Goal: Information Seeking & Learning: Find specific fact

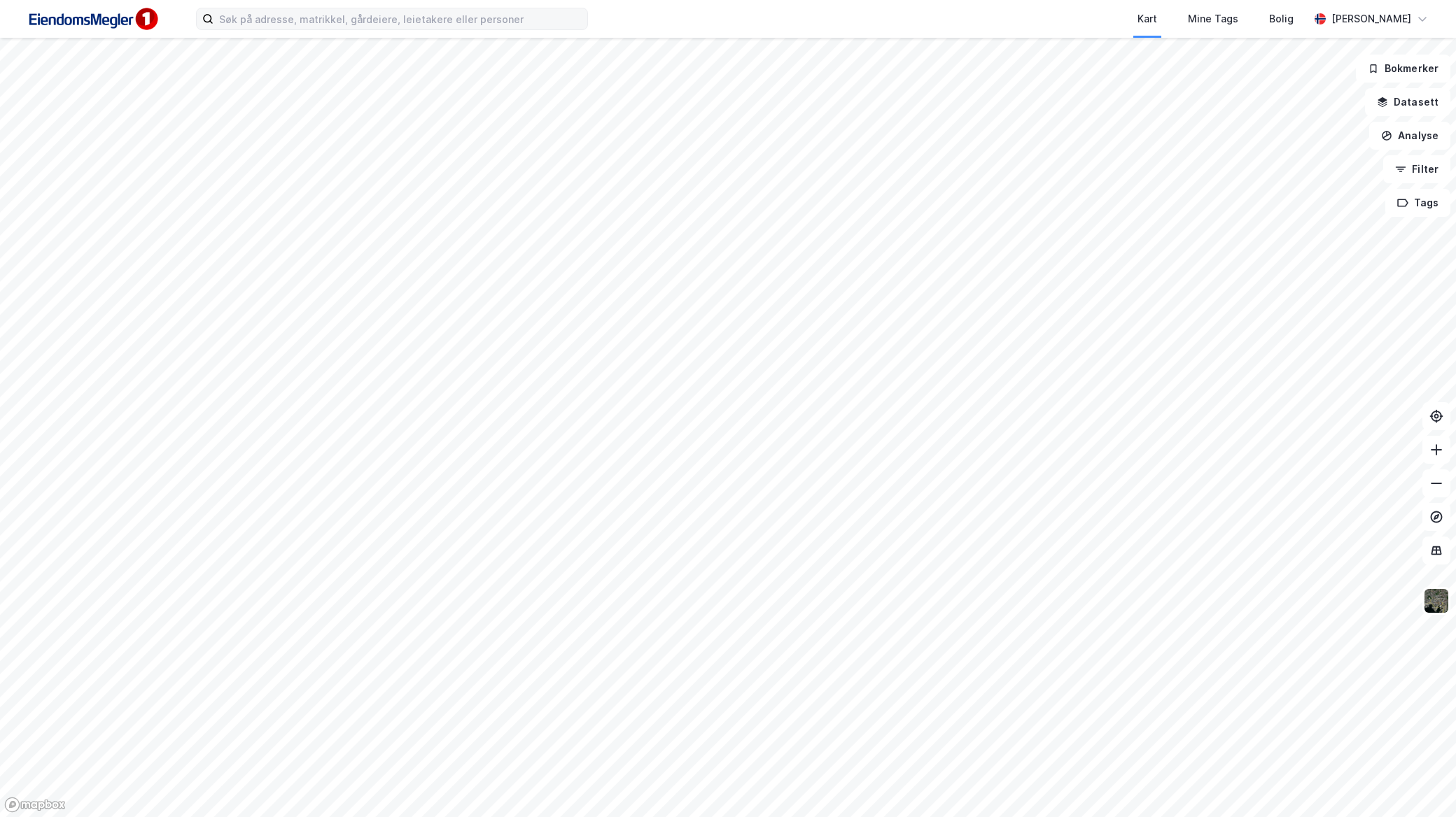
click at [479, 29] on label at bounding box center [392, 19] width 392 height 22
click at [479, 29] on input at bounding box center [400, 19] width 374 height 21
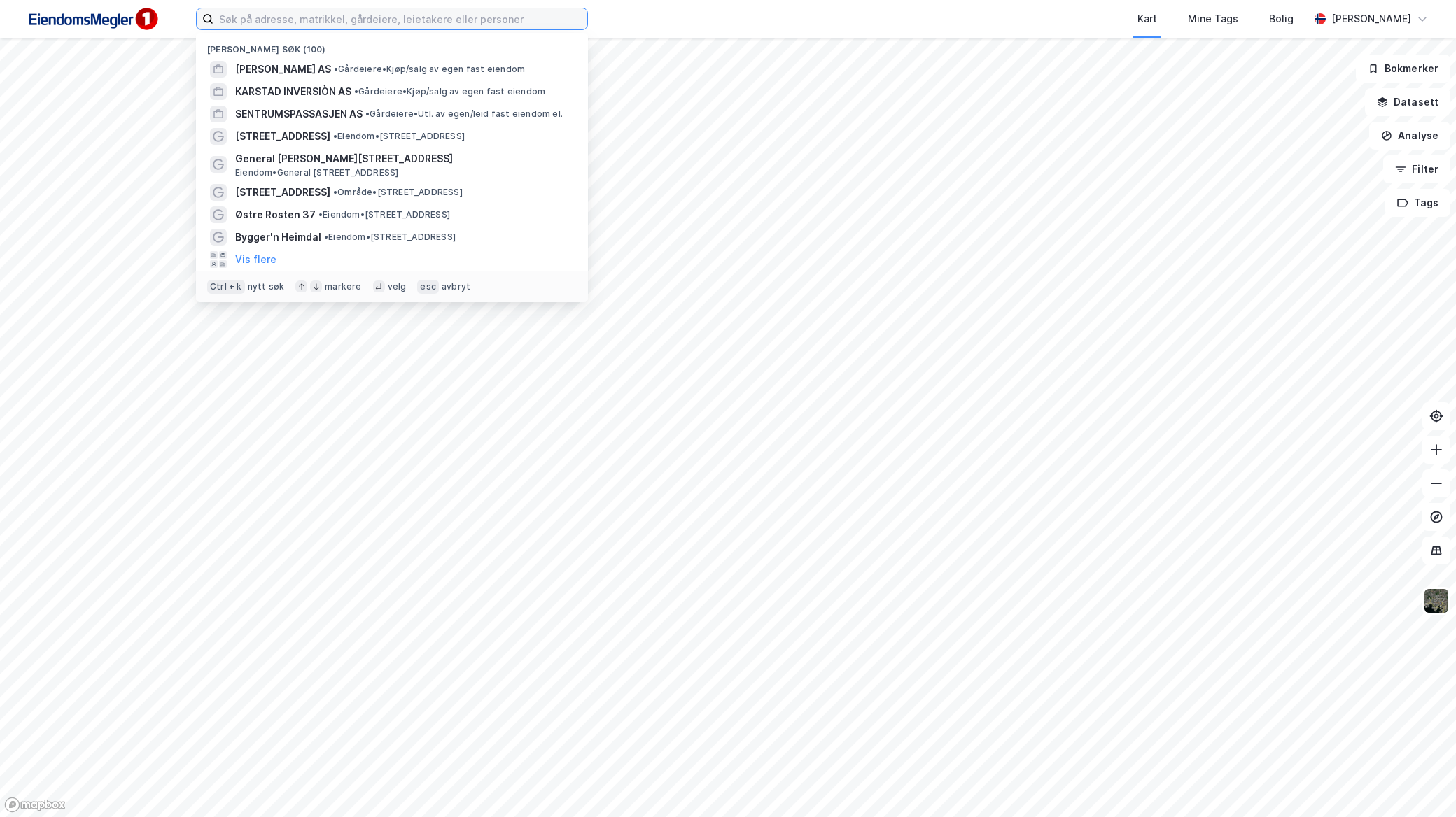
click at [479, 17] on input at bounding box center [400, 19] width 374 height 21
paste input "[PERSON_NAME] AS"
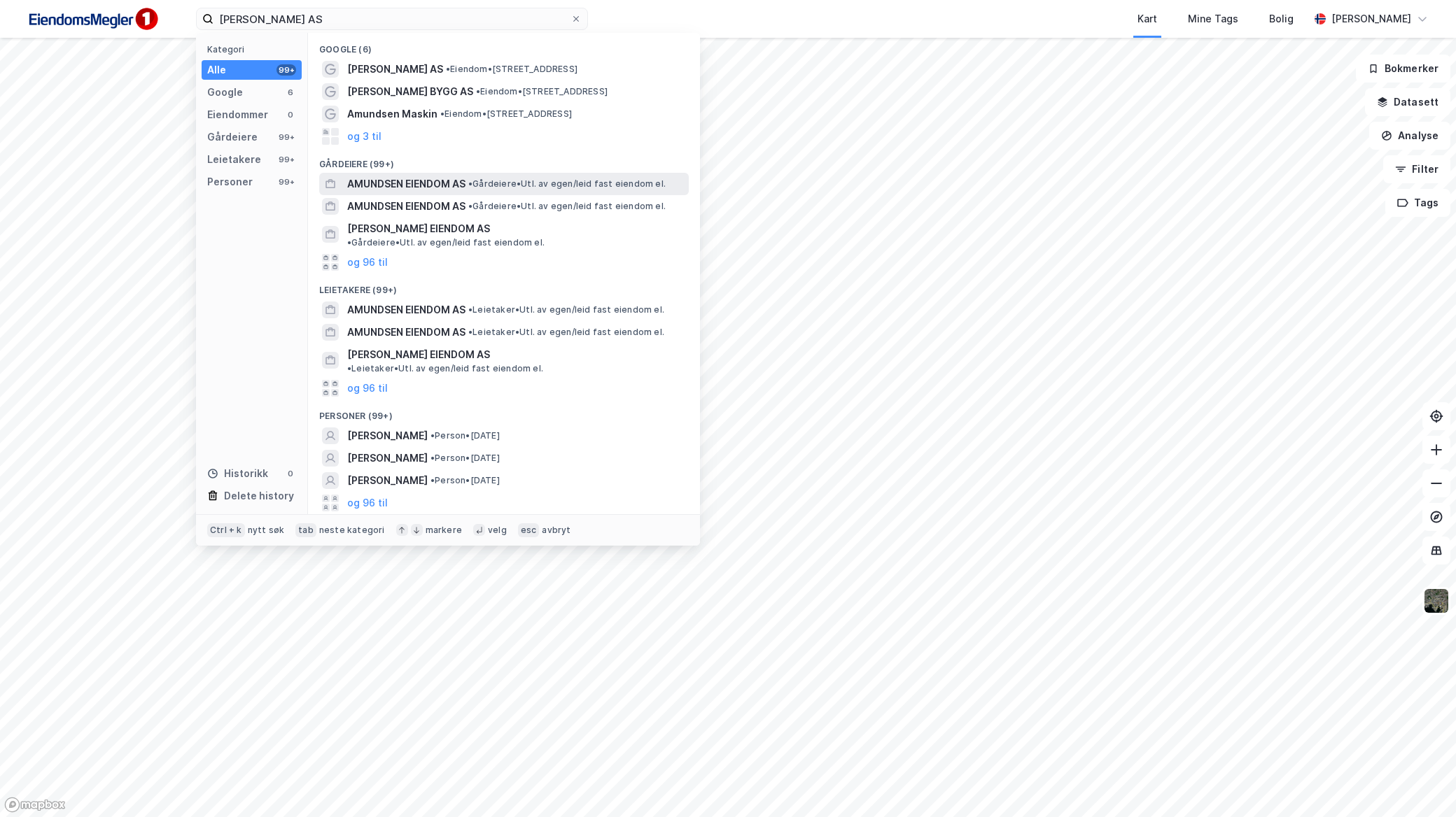
click at [524, 179] on span "• Gårdeiere • Utl. av egen/leid fast eiendom el." at bounding box center [567, 184] width 198 height 11
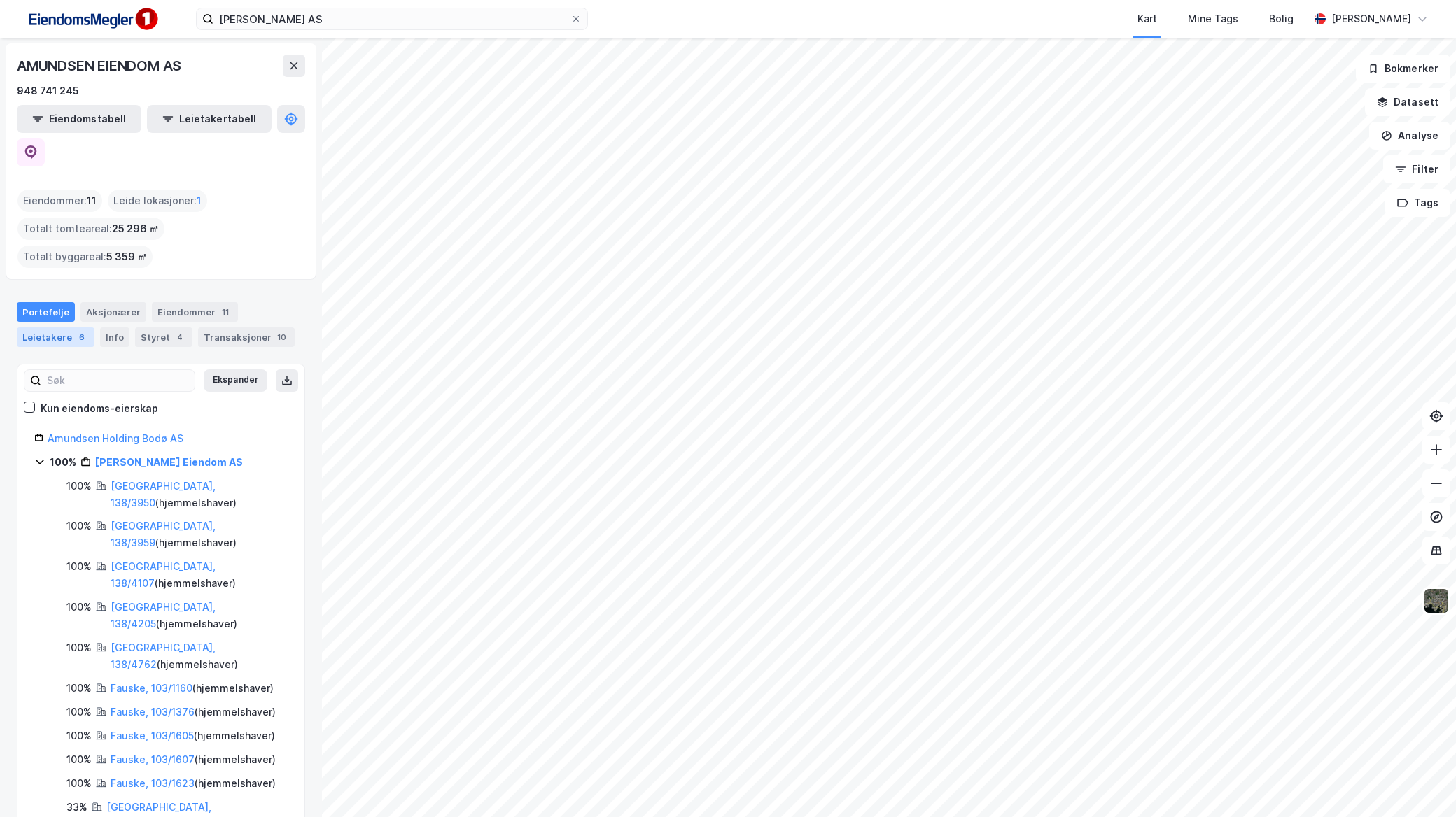
click at [77, 327] on div "Leietakere 6" at bounding box center [56, 337] width 78 height 19
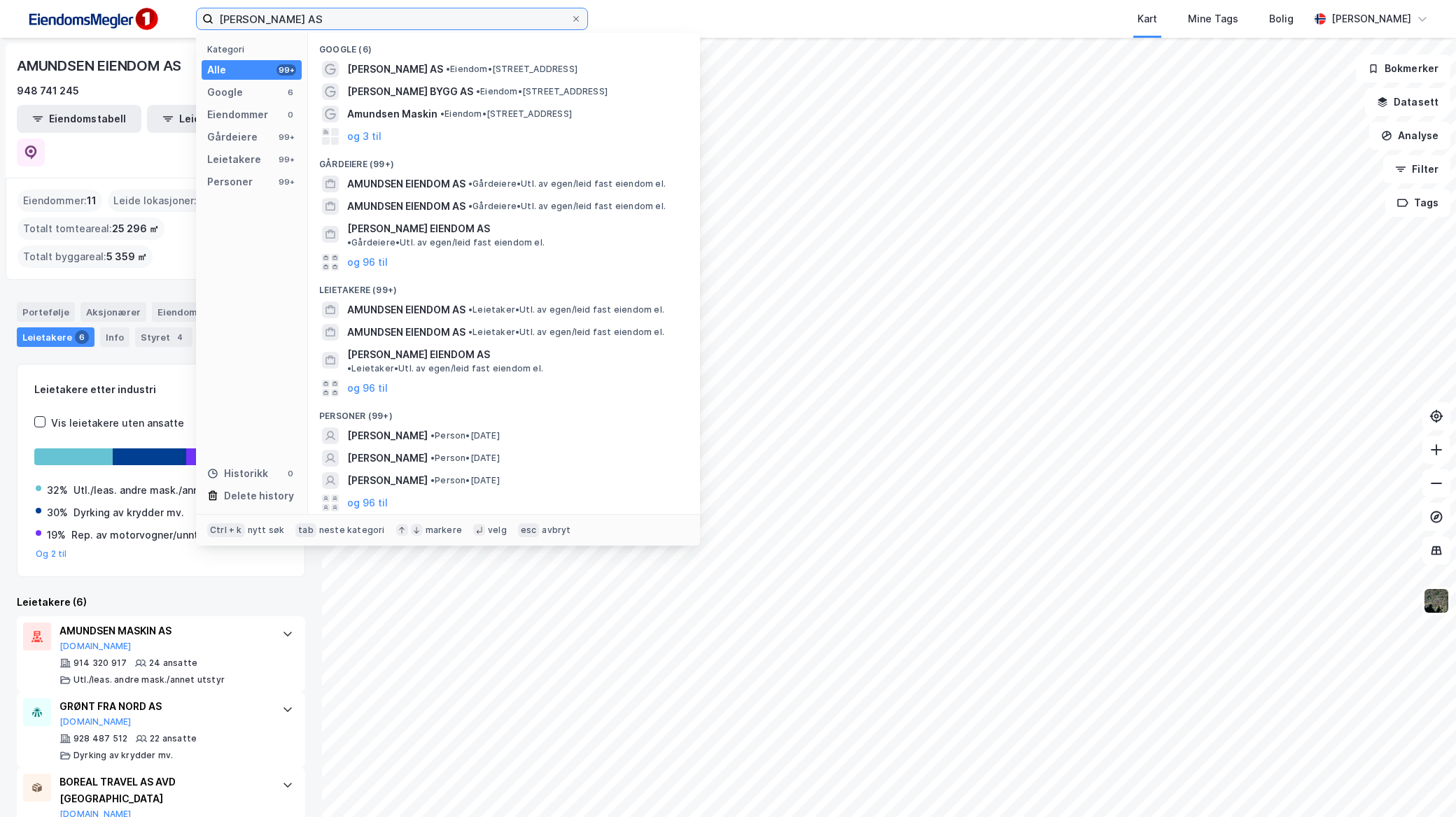
click at [416, 26] on input "[PERSON_NAME] AS" at bounding box center [392, 19] width 357 height 21
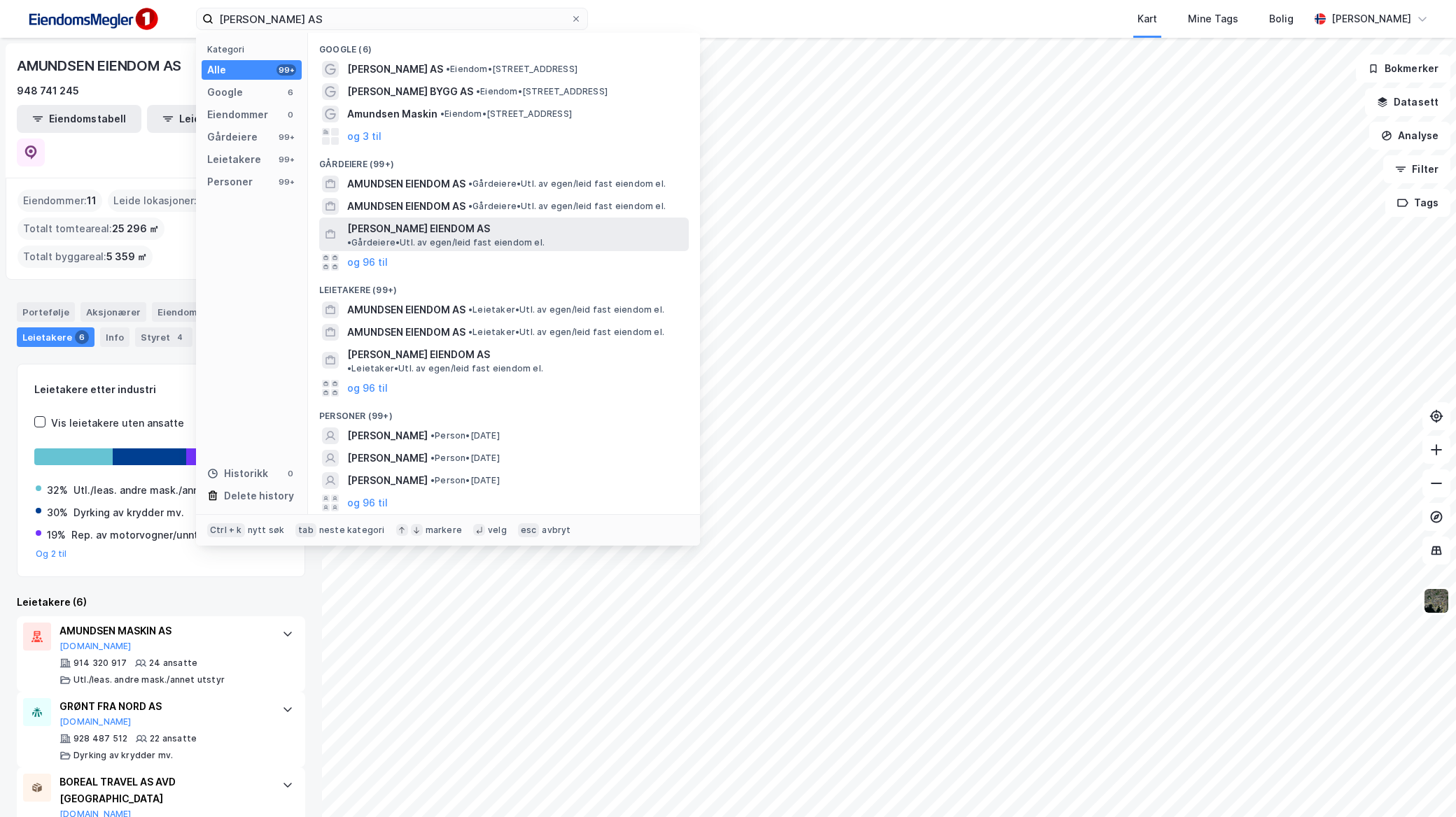
click at [441, 226] on span "[PERSON_NAME] EIENDOM AS" at bounding box center [418, 229] width 143 height 17
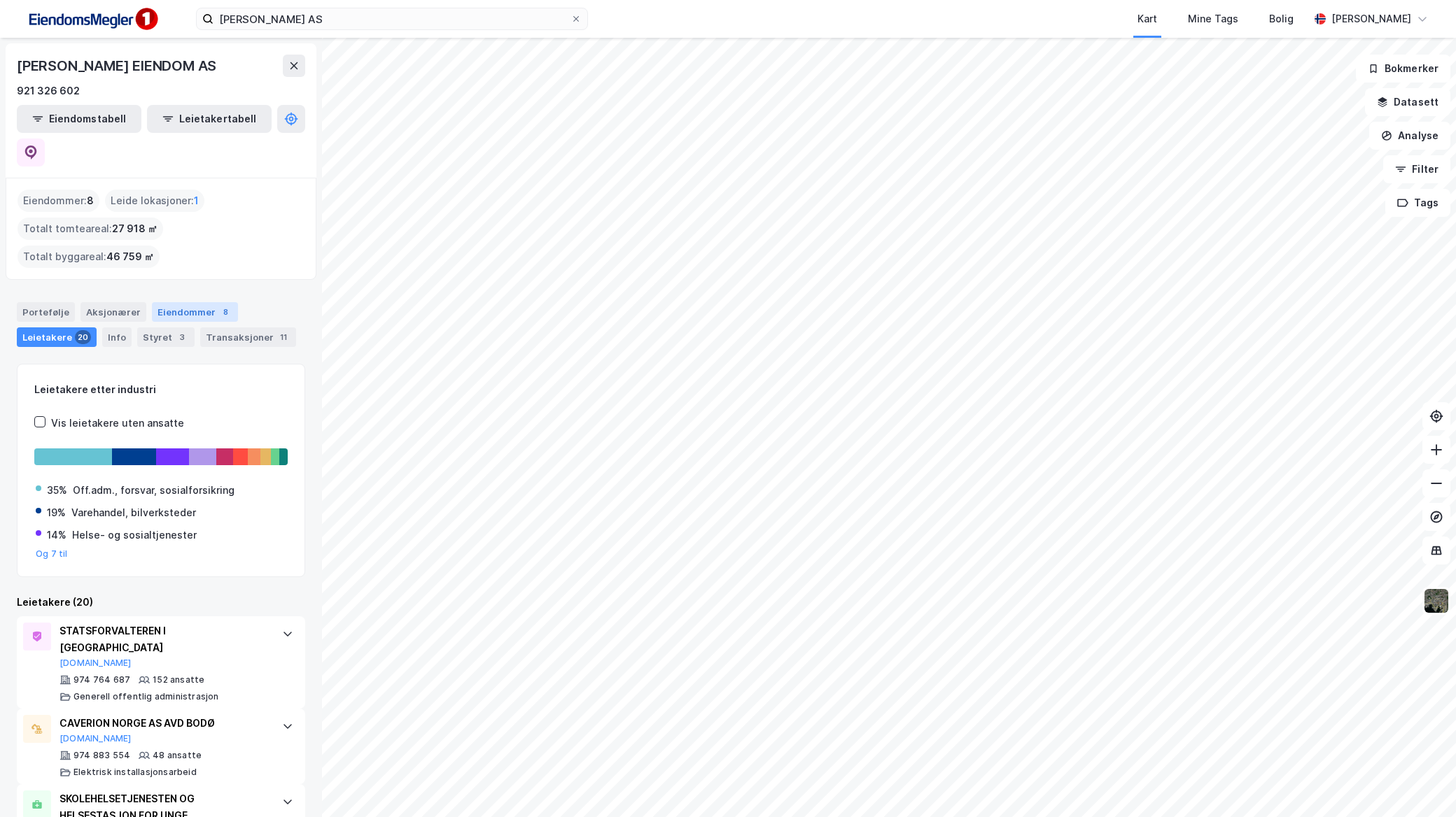
click at [176, 302] on div "Eiendommer 8" at bounding box center [195, 311] width 86 height 19
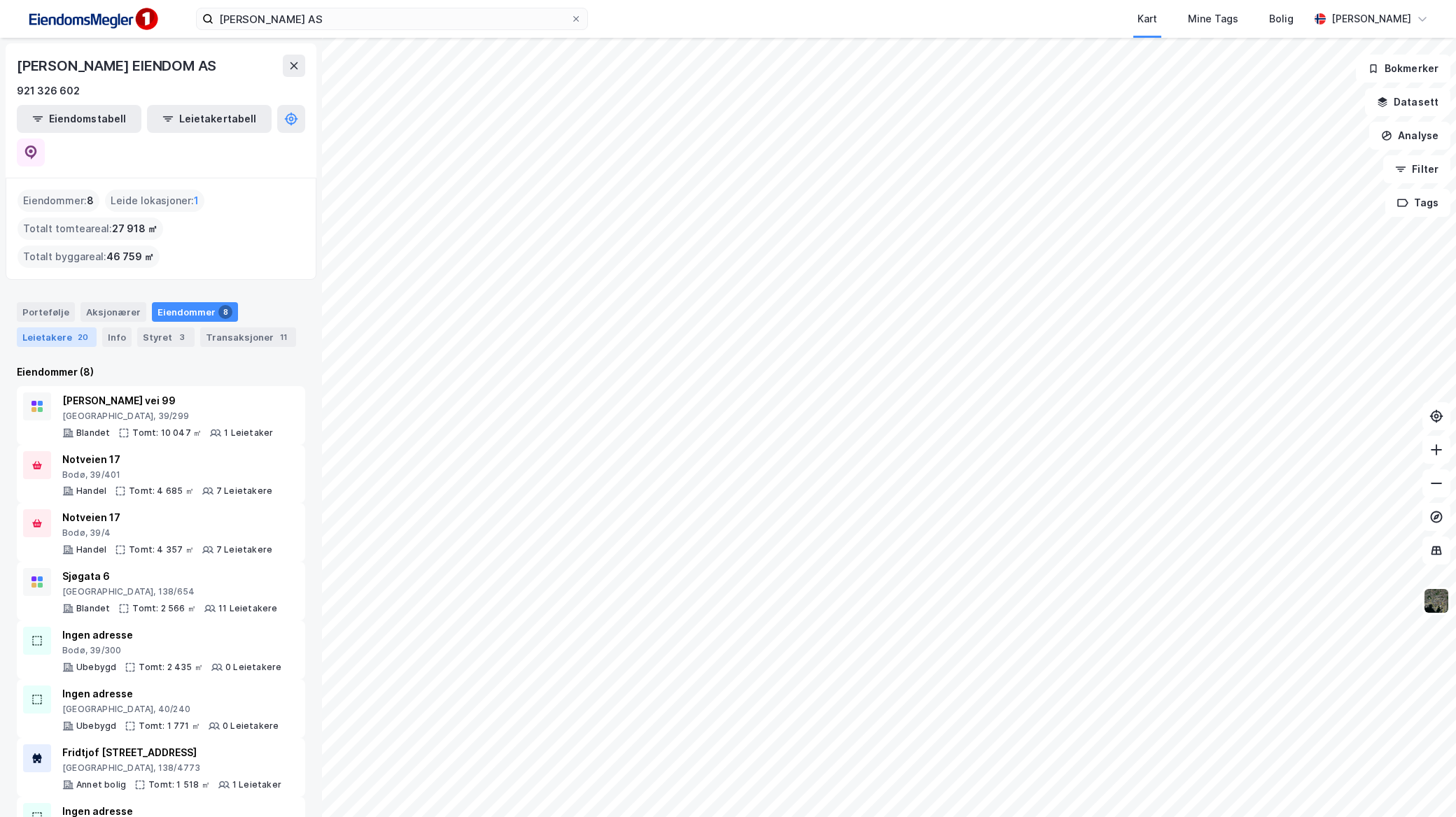
click at [66, 327] on div "Leietakere 20" at bounding box center [56, 337] width 80 height 19
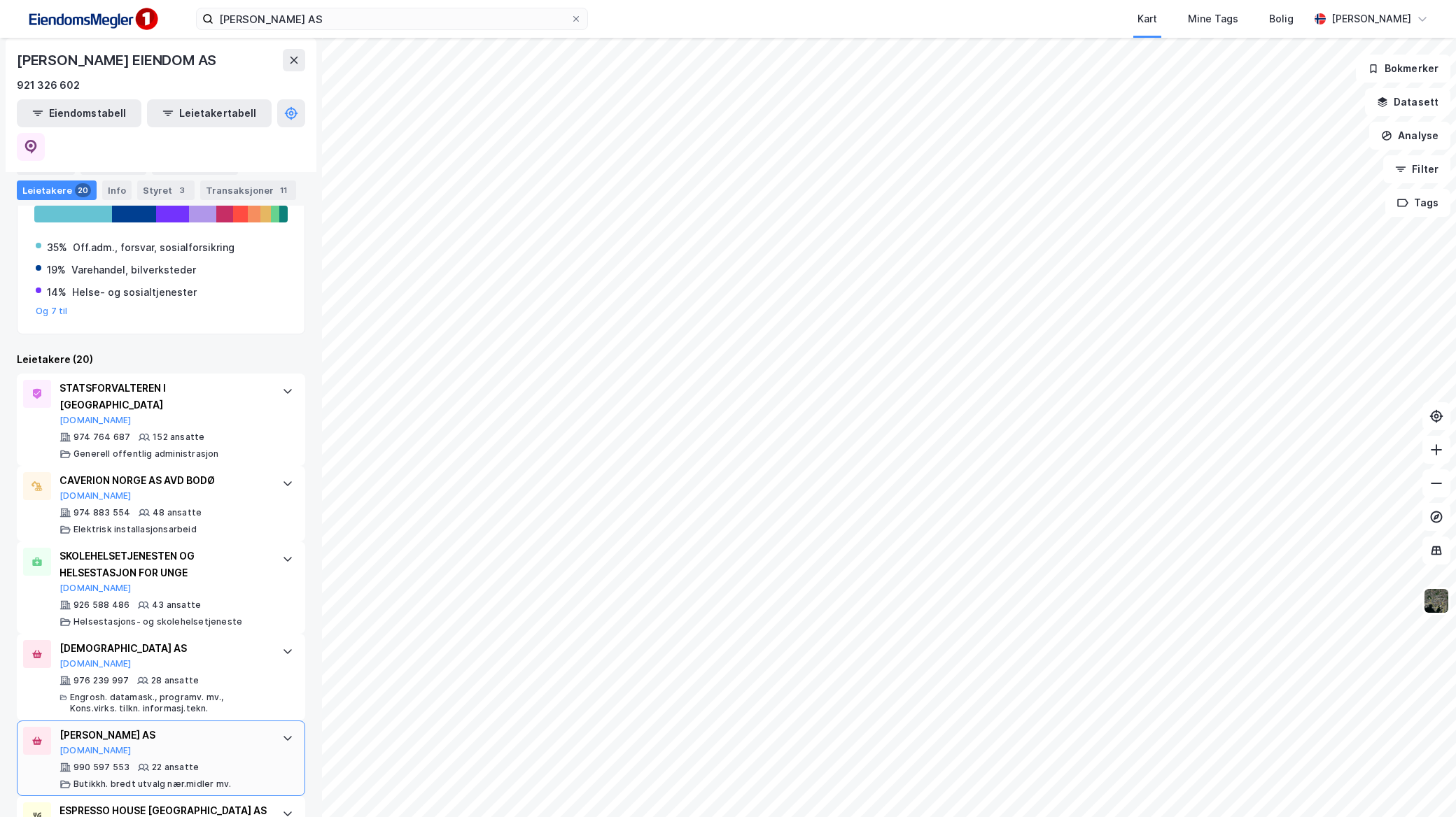
scroll to position [239, 0]
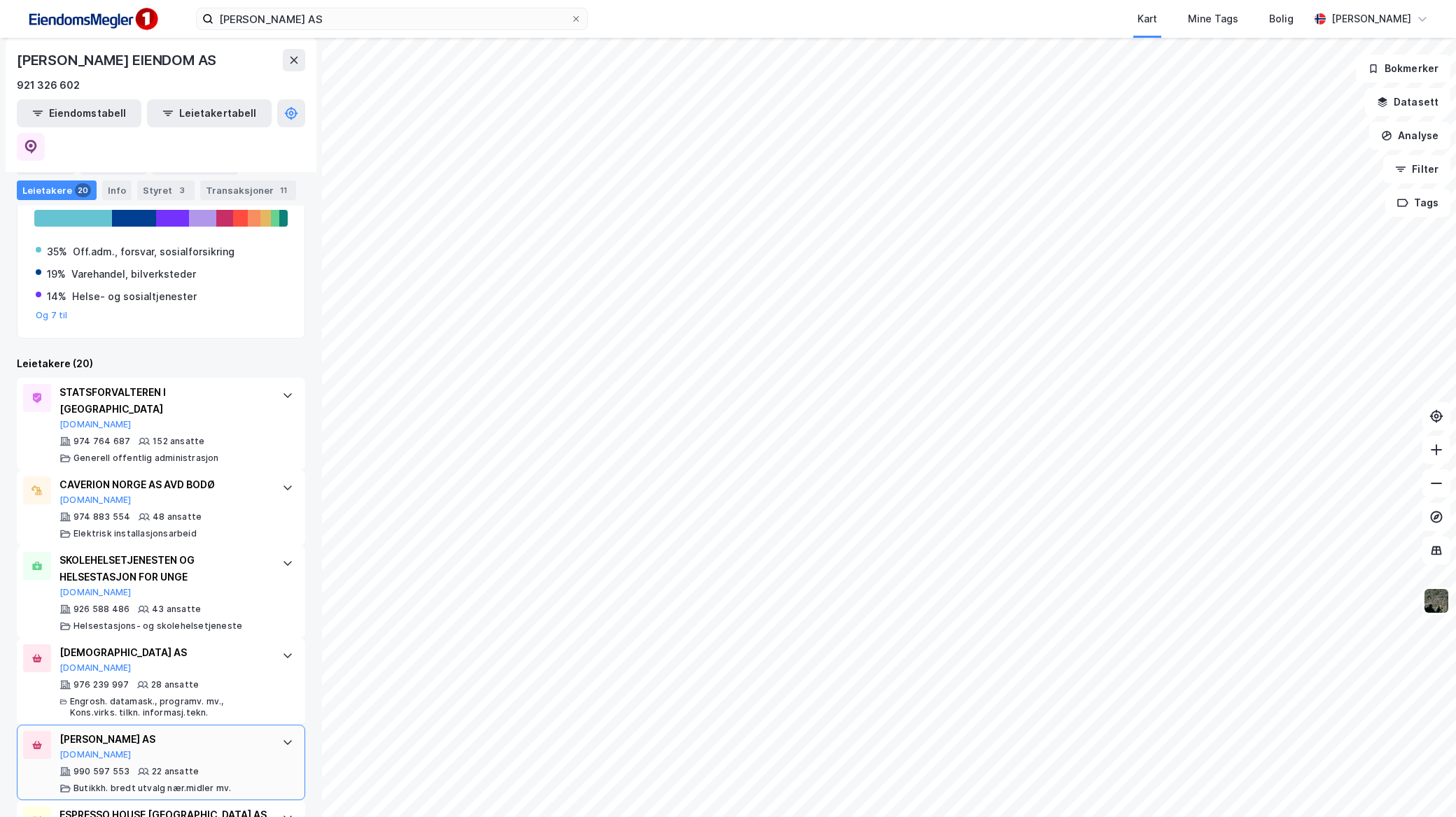
drag, startPoint x: 181, startPoint y: 659, endPoint x: 53, endPoint y: 658, distance: 128.0
click at [53, 725] on div "[PERSON_NAME] AS [DOMAIN_NAME] 990 597 553 22 ansatte Butikkh. bredt utvalg nær…" at bounding box center [161, 763] width 288 height 76
drag, startPoint x: 205, startPoint y: 748, endPoint x: 290, endPoint y: 759, distance: 85.7
copy div "Notveien 17"
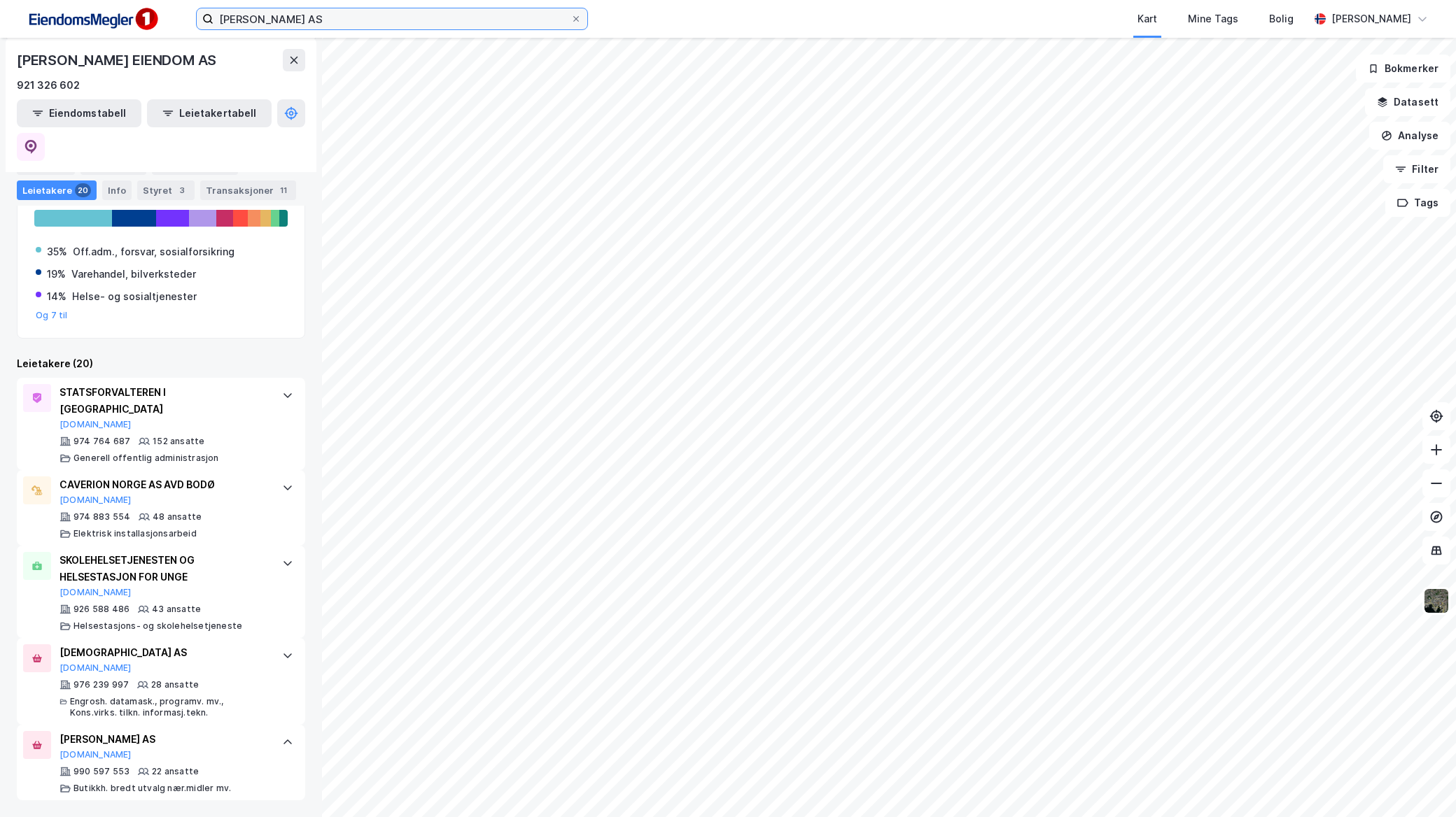
drag, startPoint x: 351, startPoint y: 26, endPoint x: 192, endPoint y: 56, distance: 161.8
click at [192, 56] on div "[PERSON_NAME] Eiendom AS Kart Mine Tags Bolig [PERSON_NAME] EIENDOM AS 921 326 …" at bounding box center [728, 408] width 1456 height 817
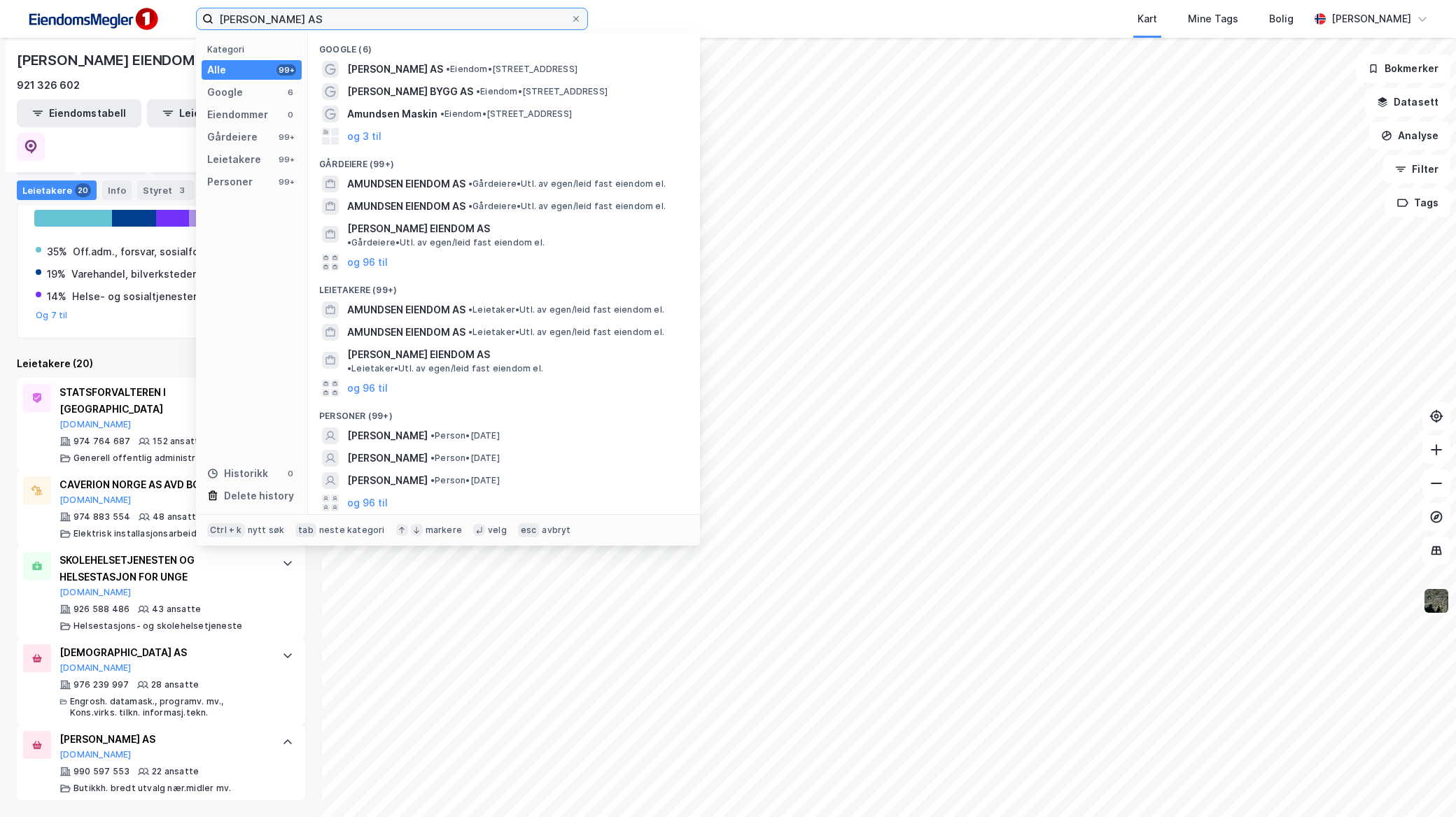
paste input "Notveien 17"
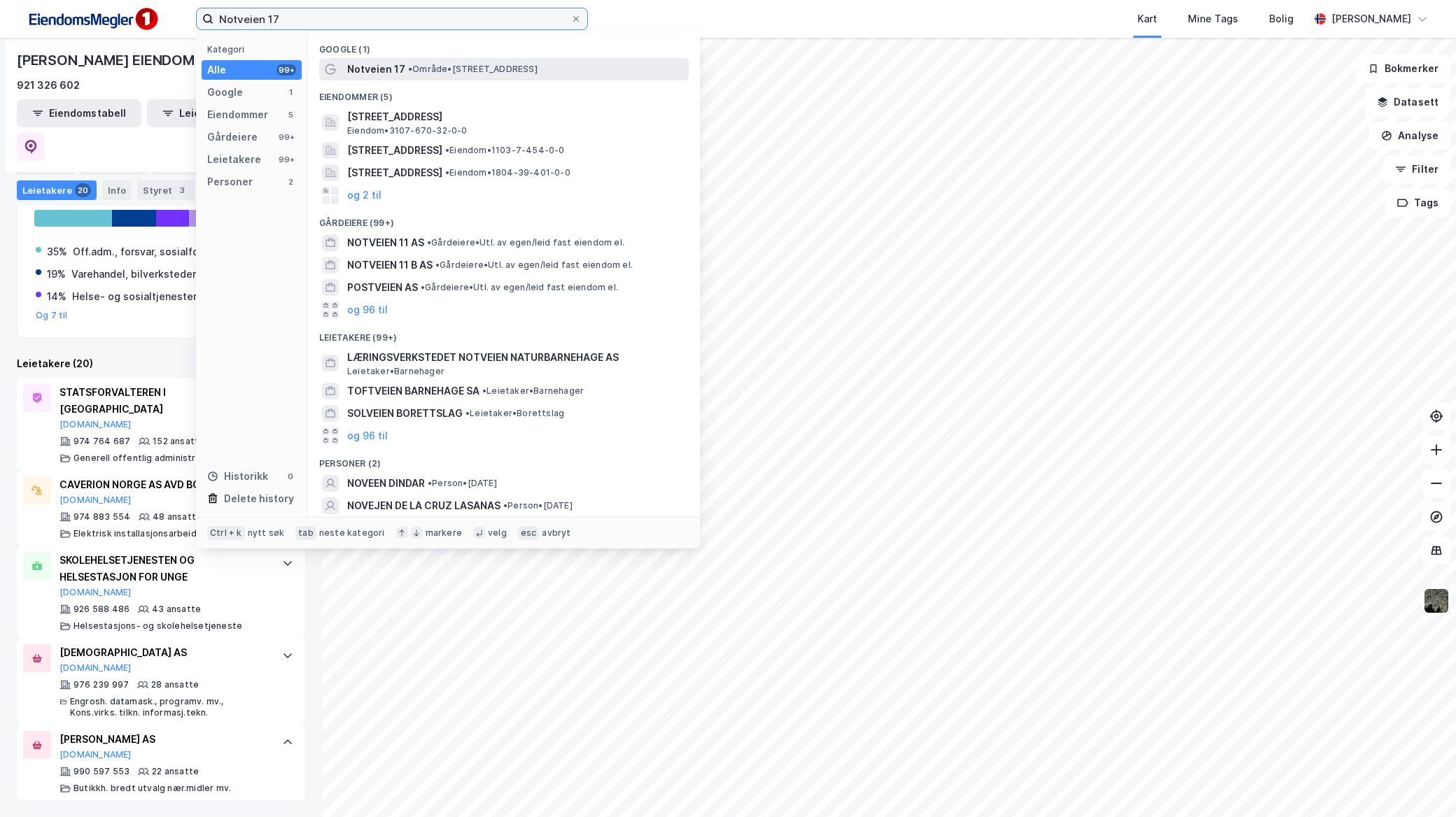
type input "Notveien 17"
click at [442, 64] on span "• Område • [STREET_ADDRESS]" at bounding box center [473, 69] width 130 height 11
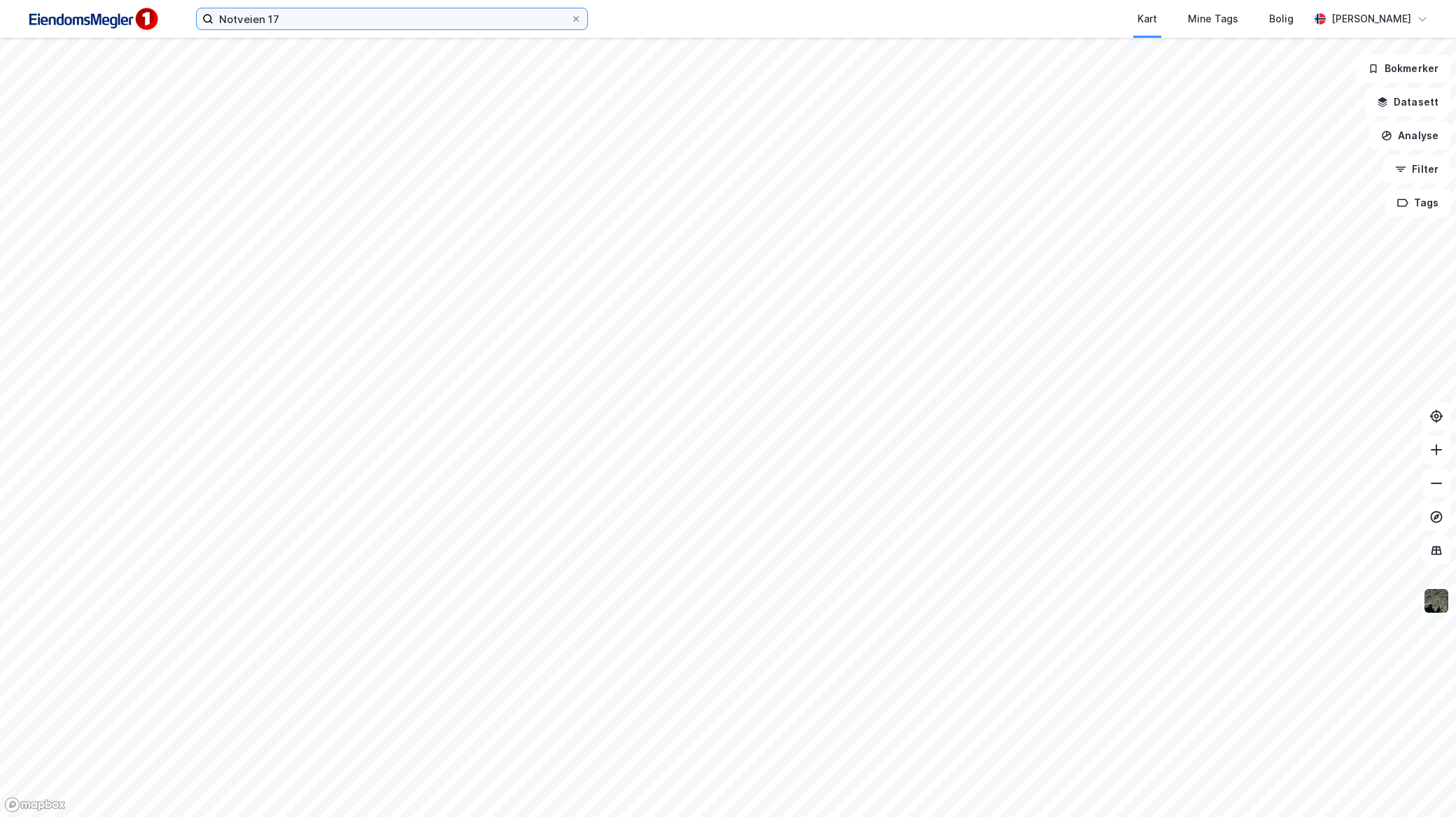
click at [355, 18] on input "Notveien 17" at bounding box center [392, 19] width 357 height 21
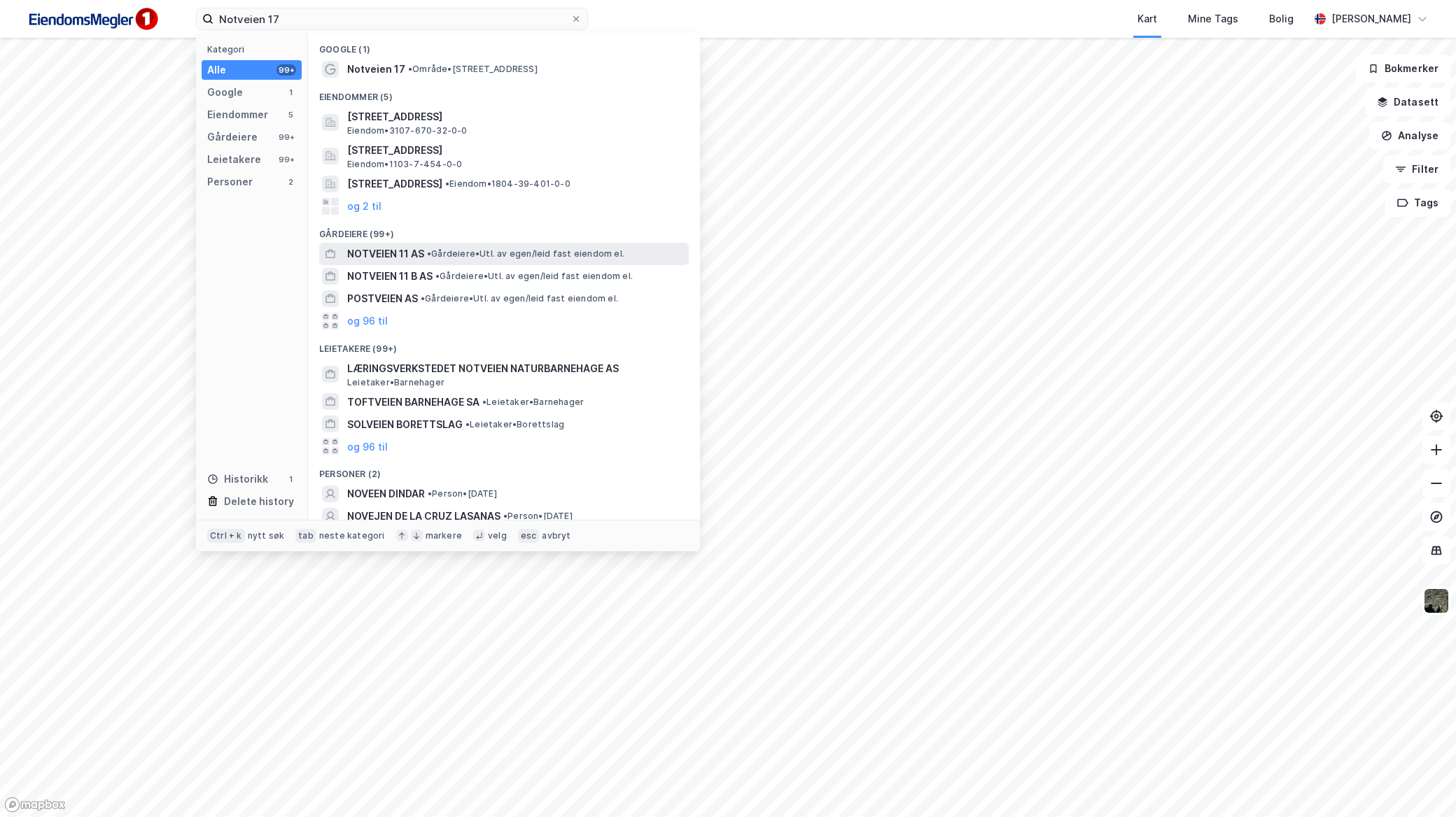
click at [418, 252] on span "NOTVEIEN 11 AS" at bounding box center [385, 254] width 77 height 17
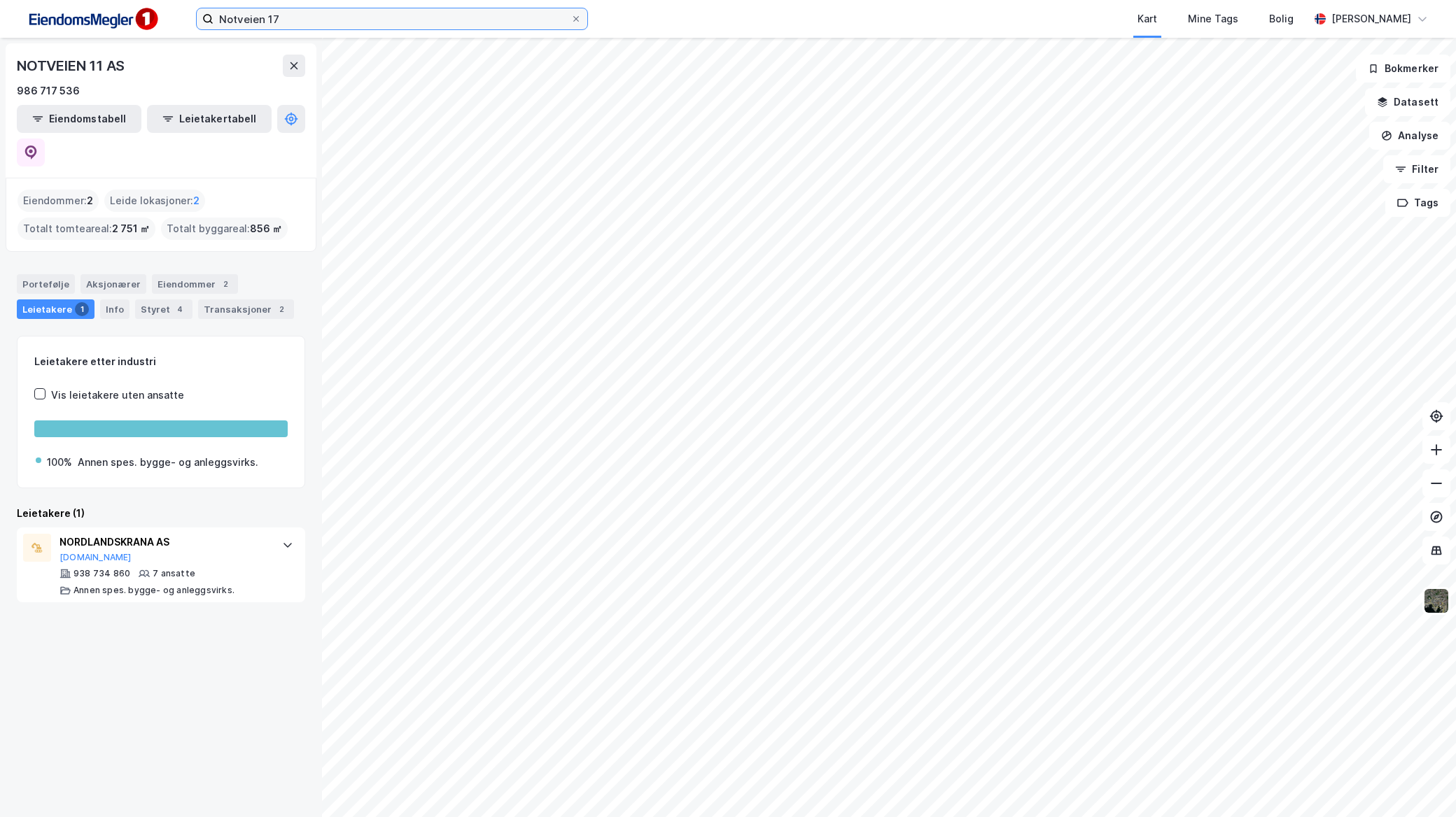
click at [360, 15] on input "Notveien 17" at bounding box center [392, 19] width 357 height 21
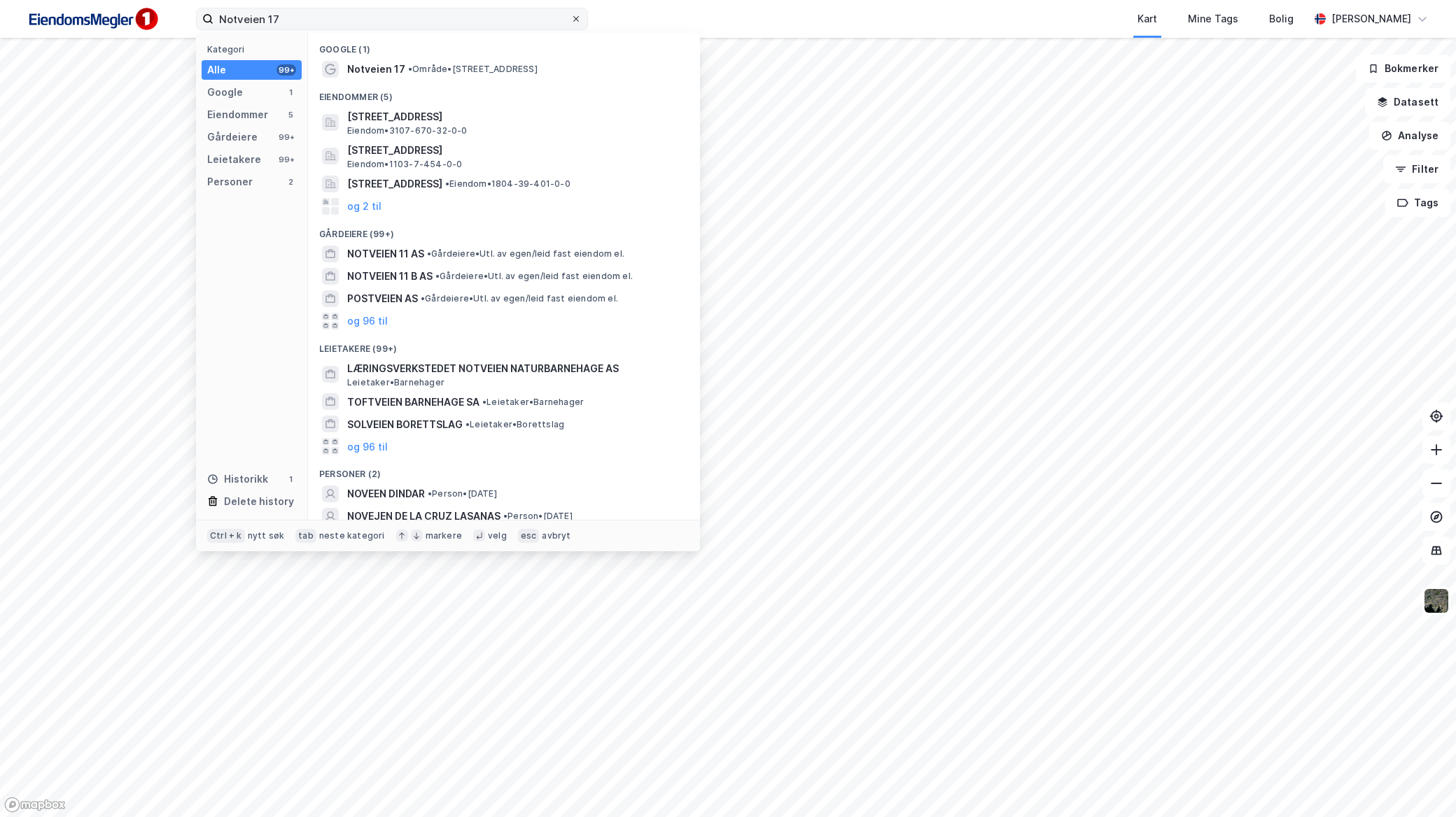
click at [572, 17] on icon at bounding box center [575, 19] width 8 height 8
click at [570, 17] on input "Notveien 17" at bounding box center [392, 19] width 357 height 21
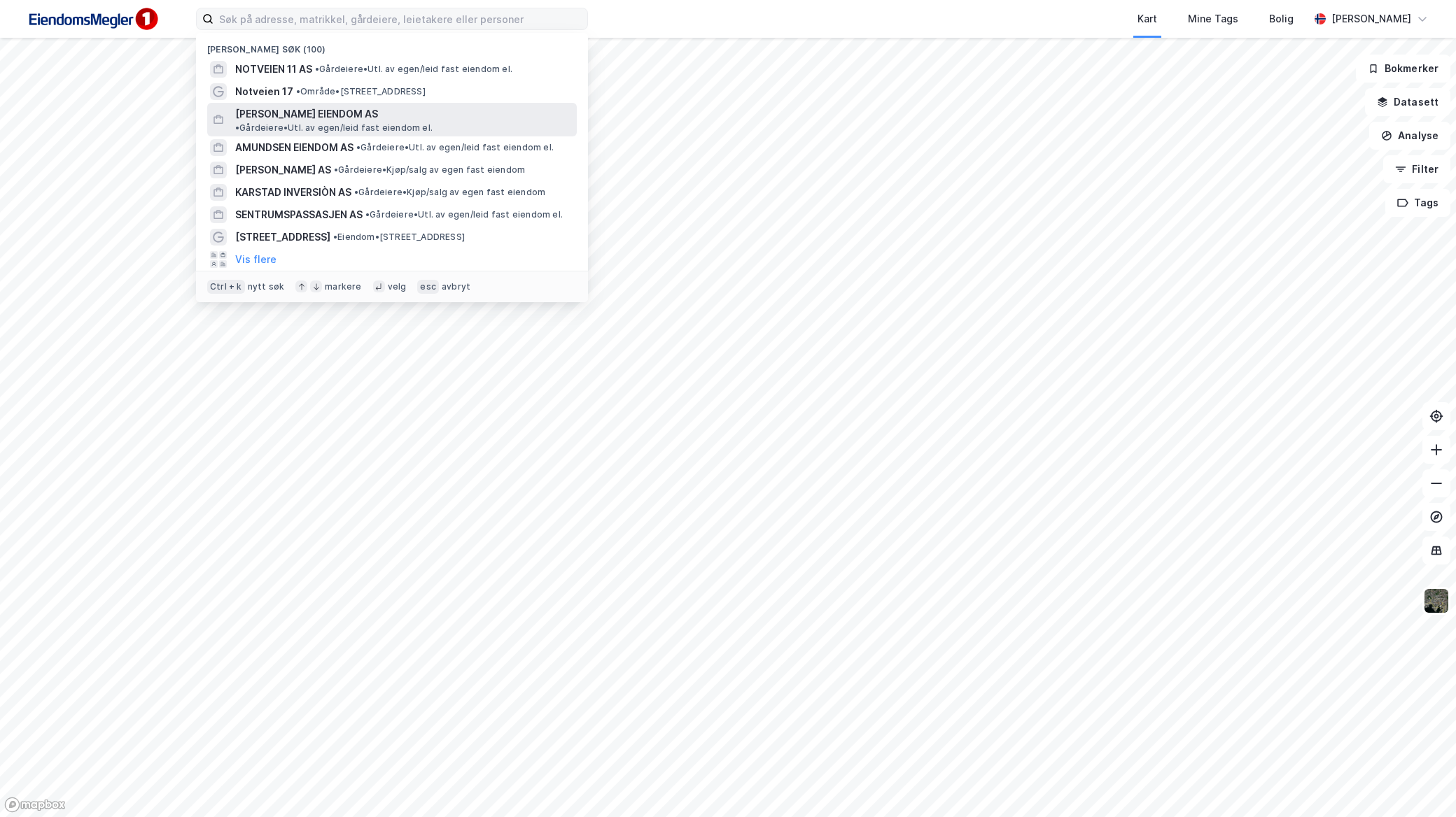
click at [389, 122] on div "[PERSON_NAME] EIENDOM AS • Gårdeiere • Utl. av egen/leid fast eiendom el." at bounding box center [404, 120] width 339 height 28
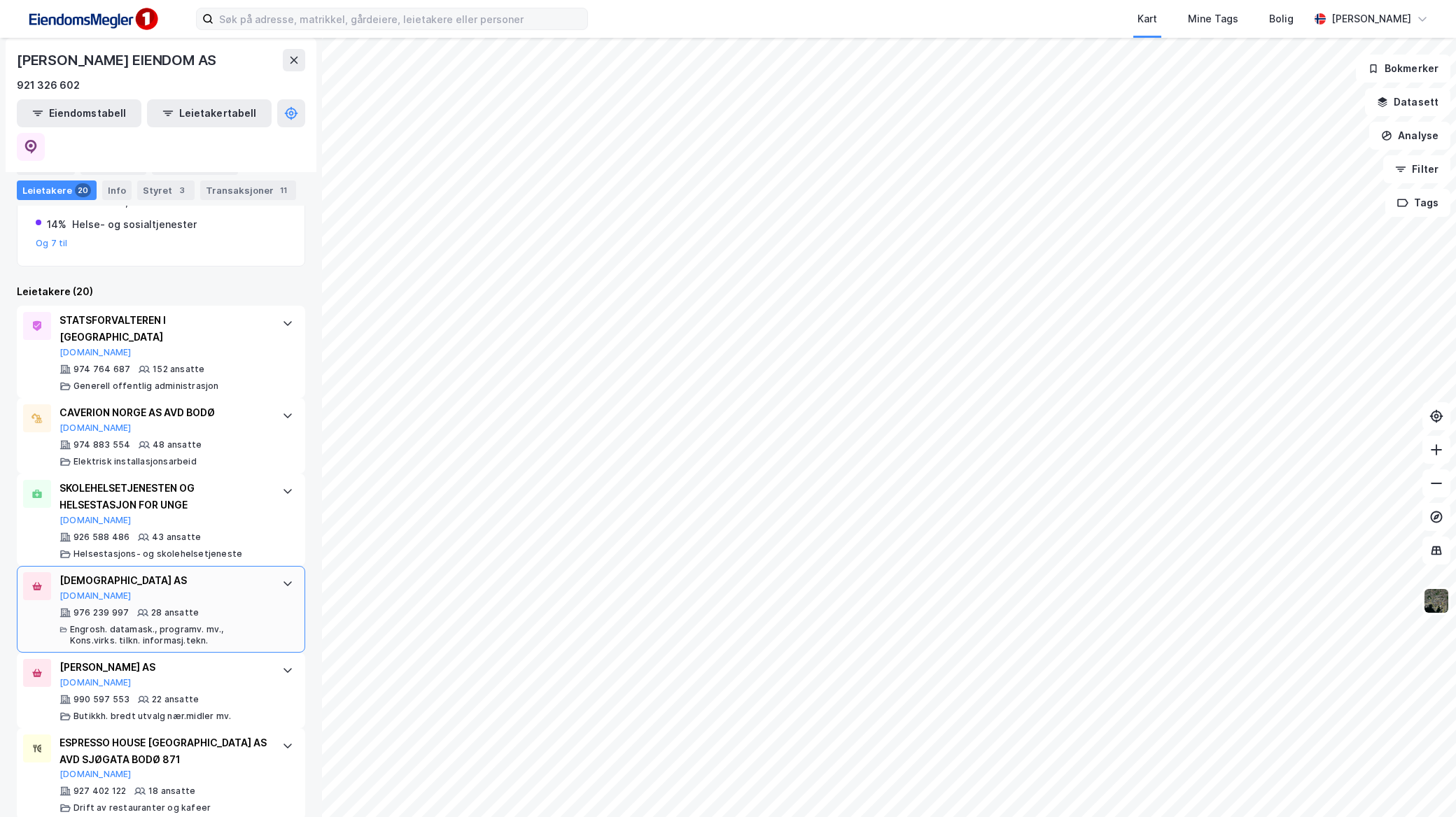
scroll to position [388, 0]
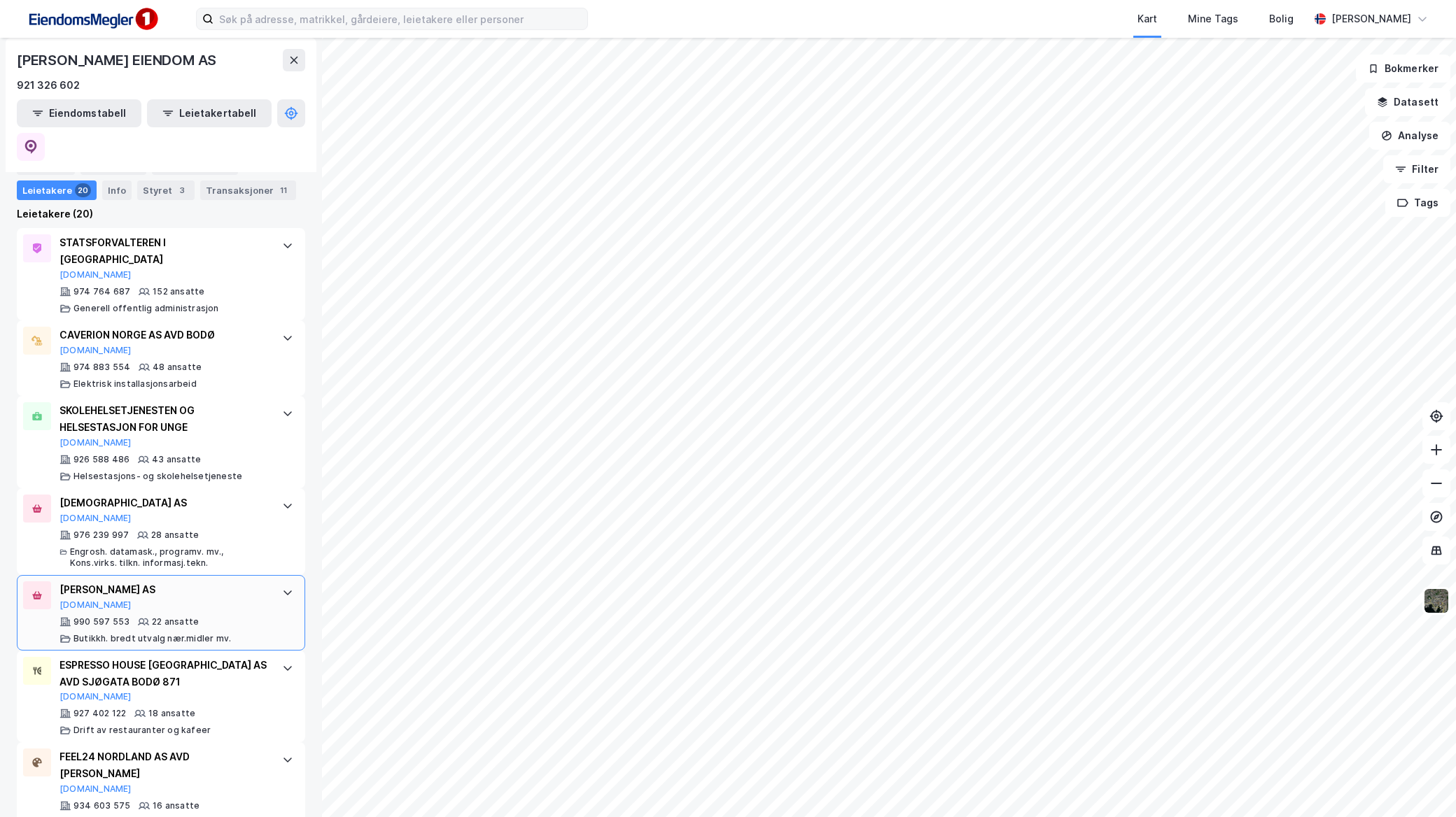
drag, startPoint x: 178, startPoint y: 508, endPoint x: 54, endPoint y: 507, distance: 124.0
click at [54, 575] on div "[PERSON_NAME] AS [DOMAIN_NAME] 990 597 553 22 ansatte Butikkh. bredt utvalg nær…" at bounding box center [161, 613] width 288 height 76
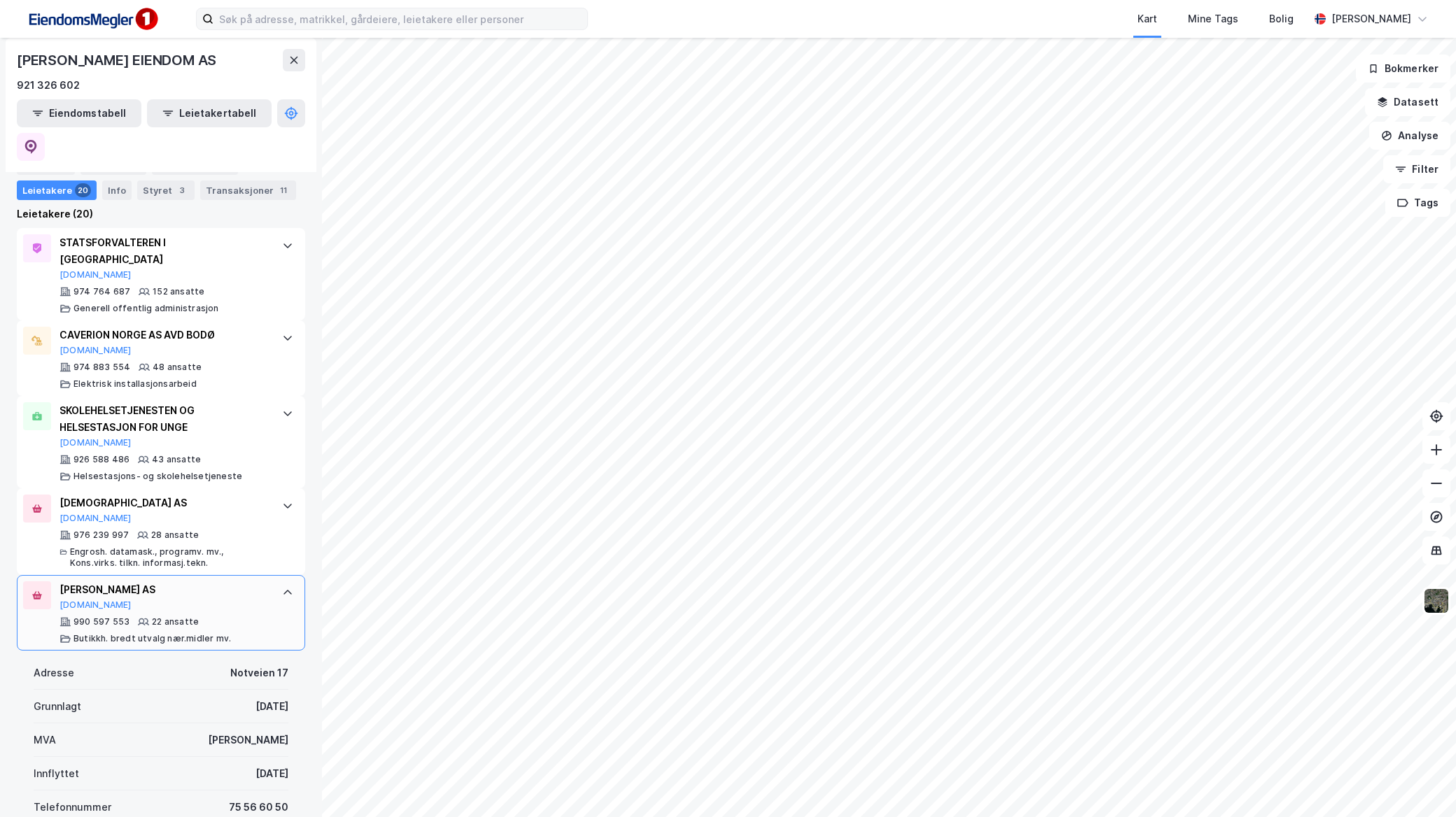
copy div "[PERSON_NAME] AS"
